Goal: Task Accomplishment & Management: Manage account settings

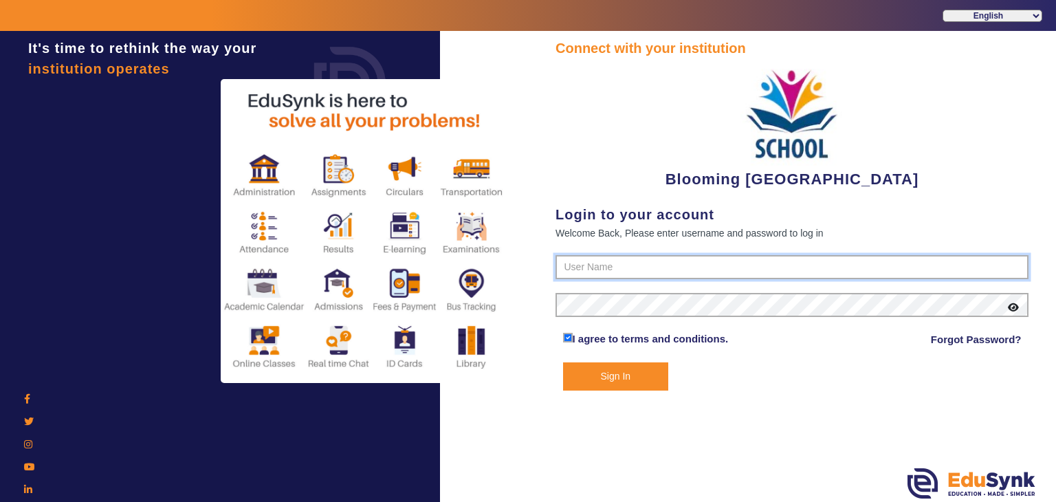
type input "4141419999"
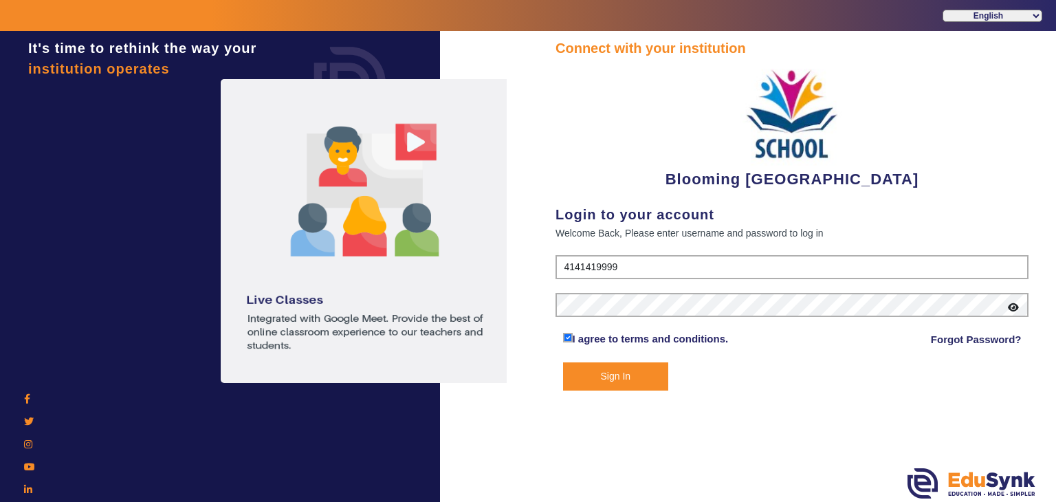
click at [618, 377] on button "Sign In" at bounding box center [616, 376] width 106 height 28
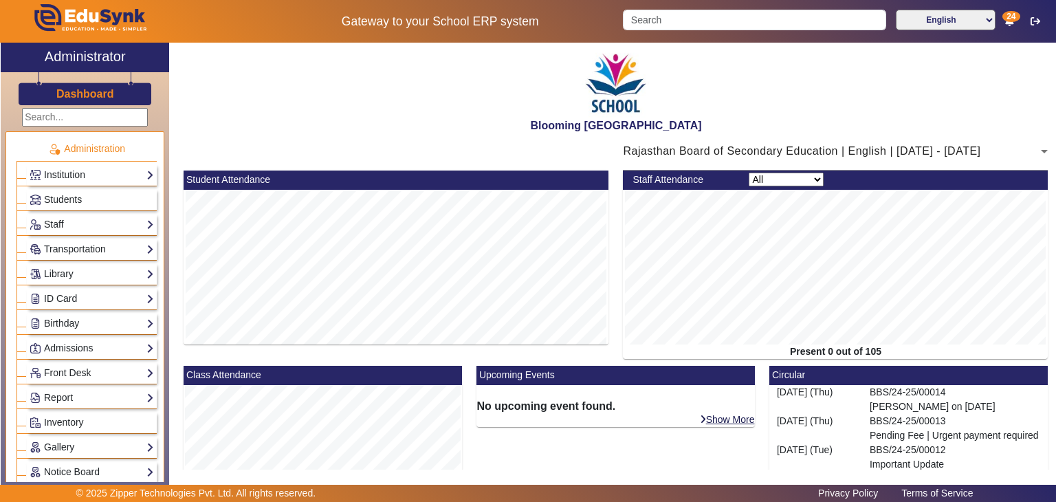
click at [252, 122] on h2 "Blooming [GEOGRAPHIC_DATA]" at bounding box center [616, 125] width 879 height 13
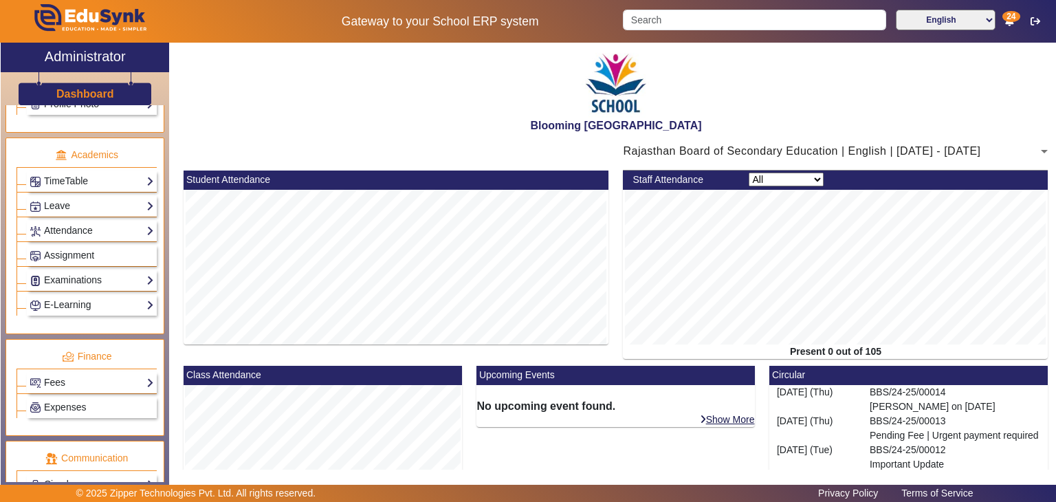
scroll to position [617, 0]
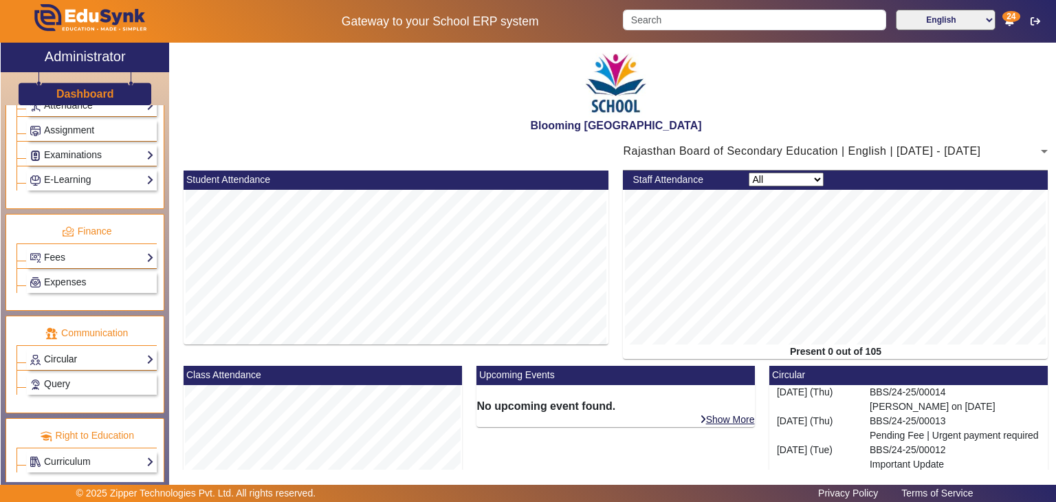
click at [129, 351] on link "Circular" at bounding box center [92, 359] width 124 height 16
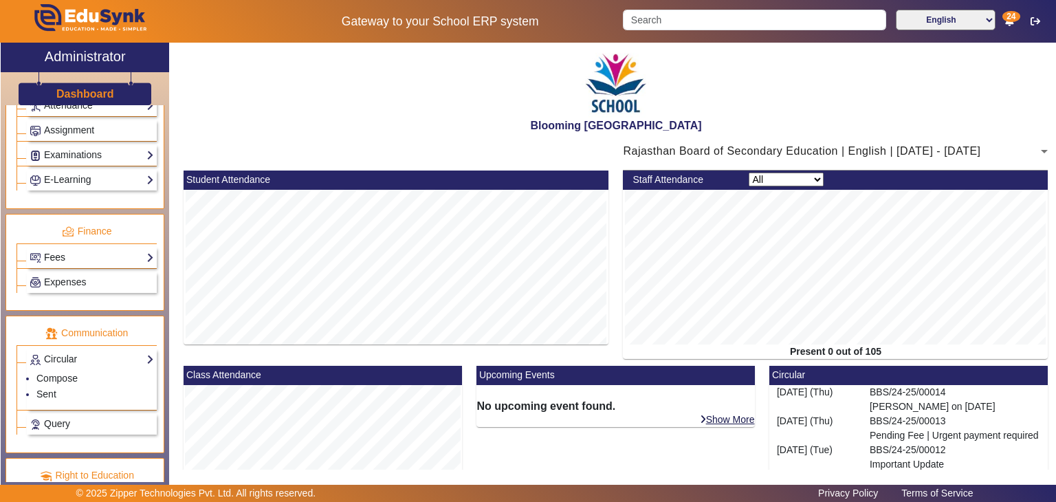
click at [104, 250] on link "Fees" at bounding box center [92, 258] width 124 height 16
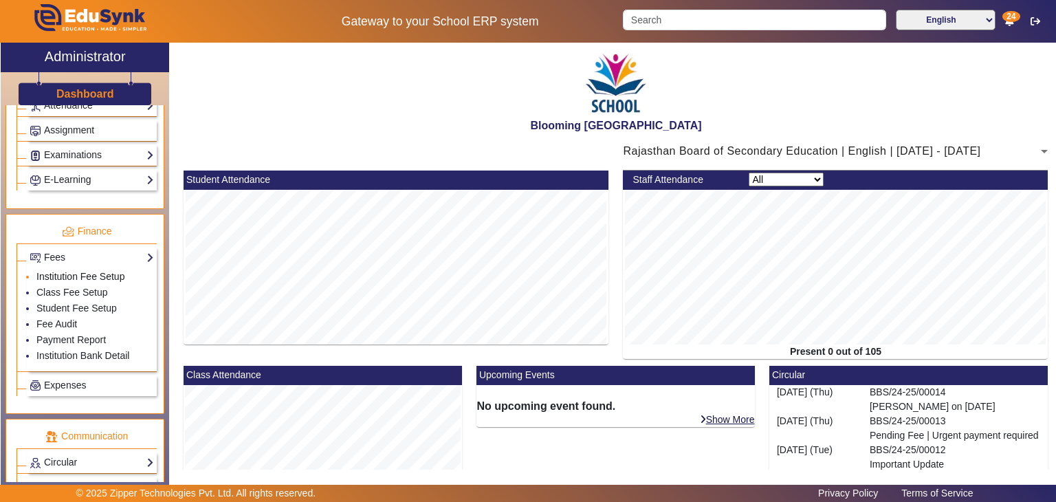
click at [104, 271] on link "Institution Fee Setup" at bounding box center [80, 276] width 88 height 11
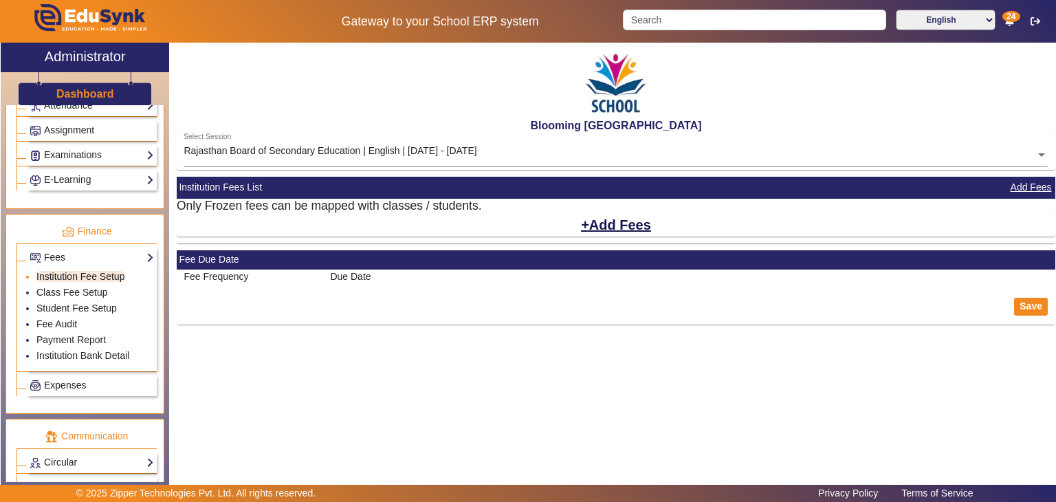
select select "10"
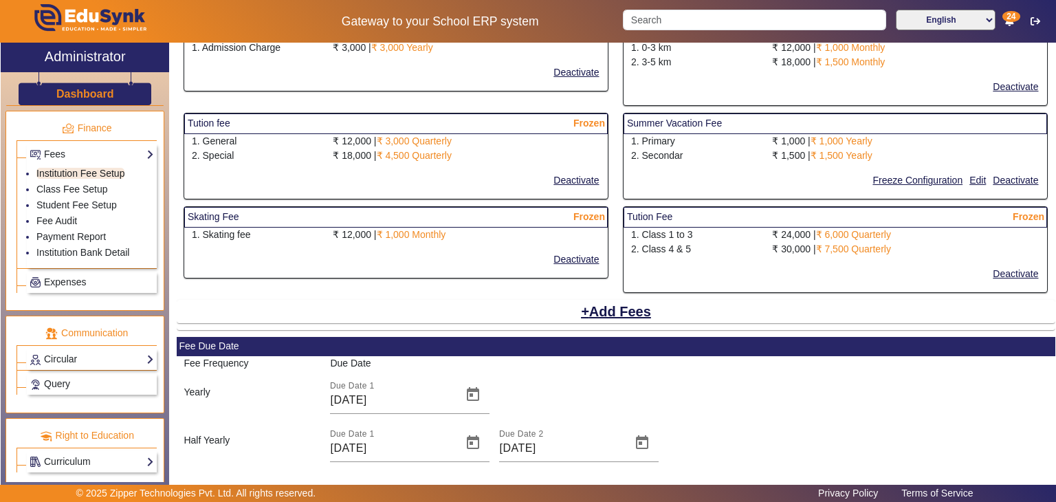
scroll to position [715, 0]
